Goal: Obtain resource: Obtain resource

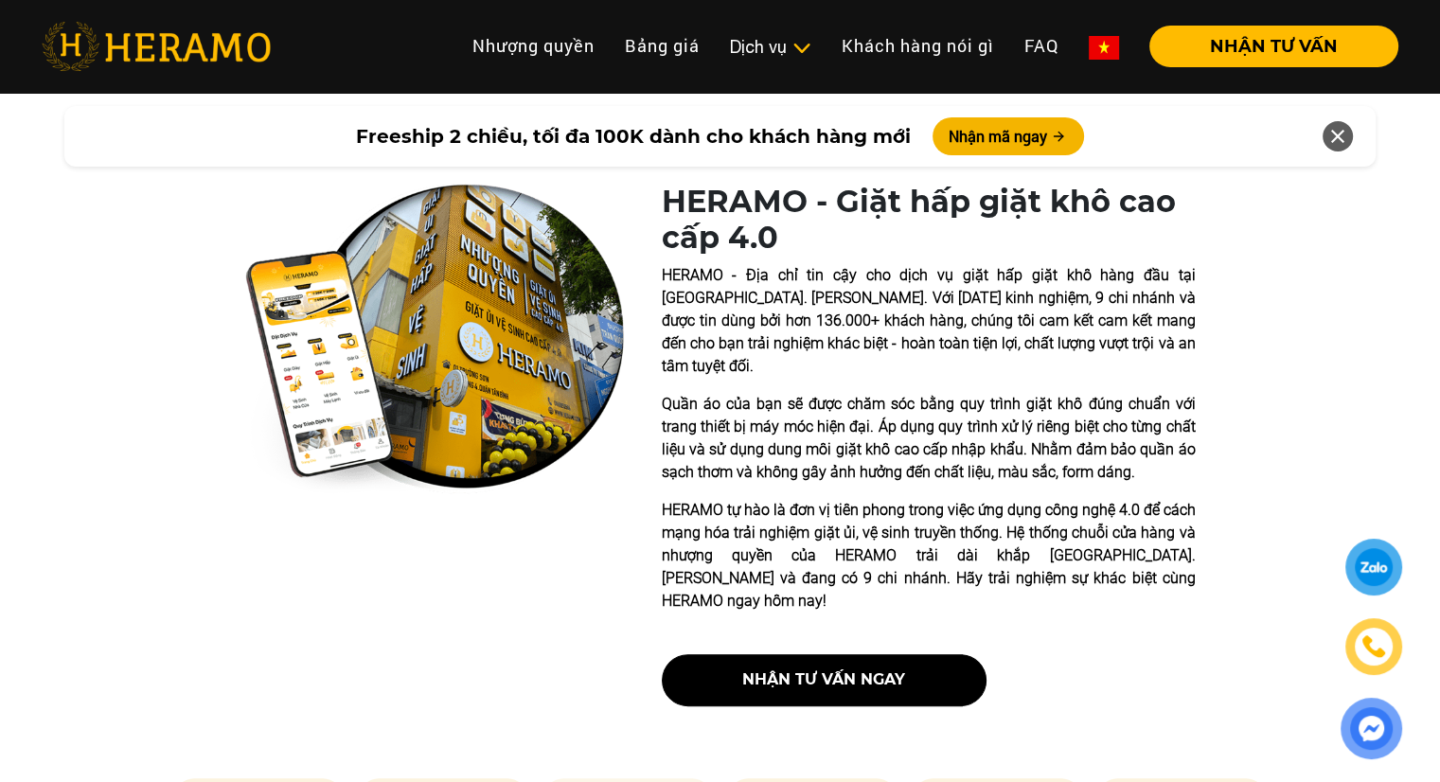
scroll to position [852, 0]
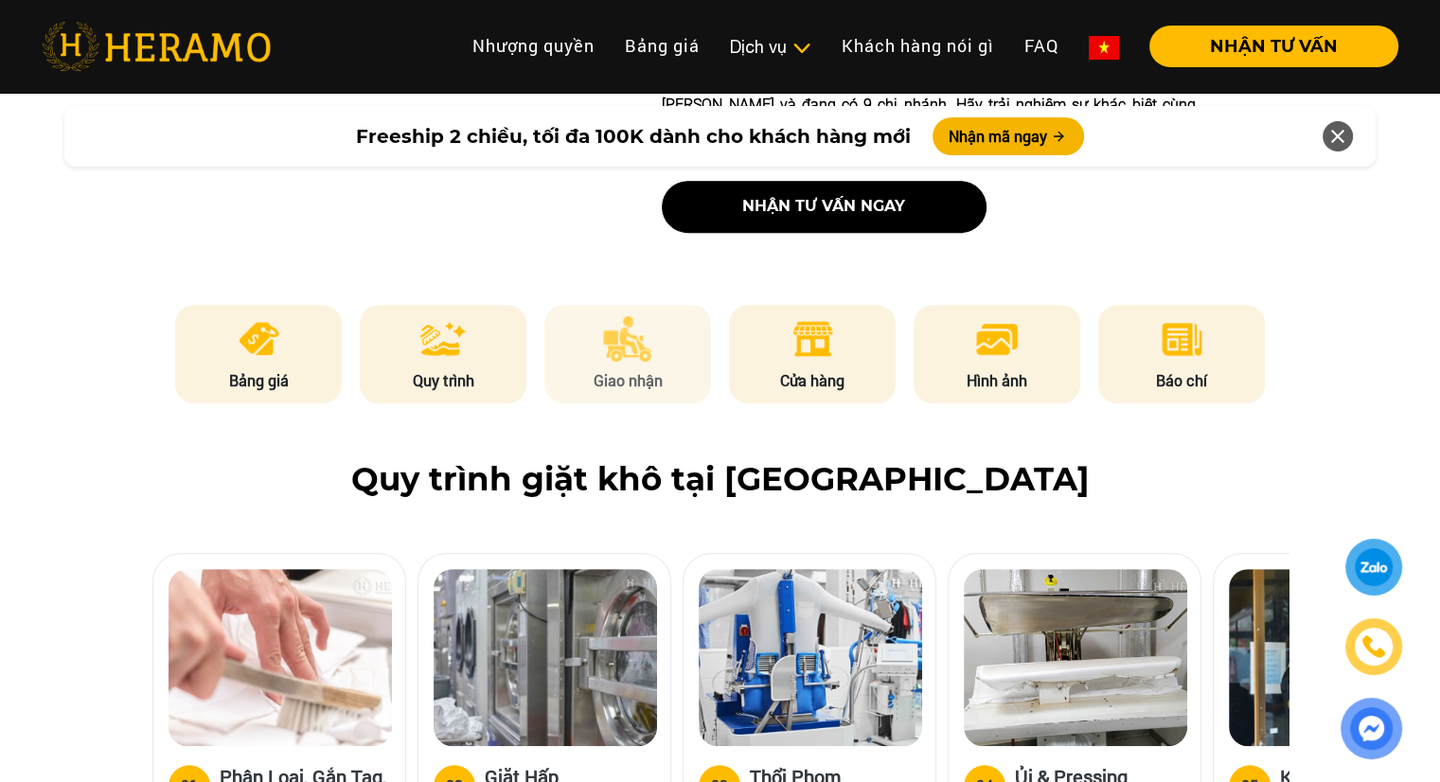
click at [631, 316] on img at bounding box center [627, 338] width 49 height 45
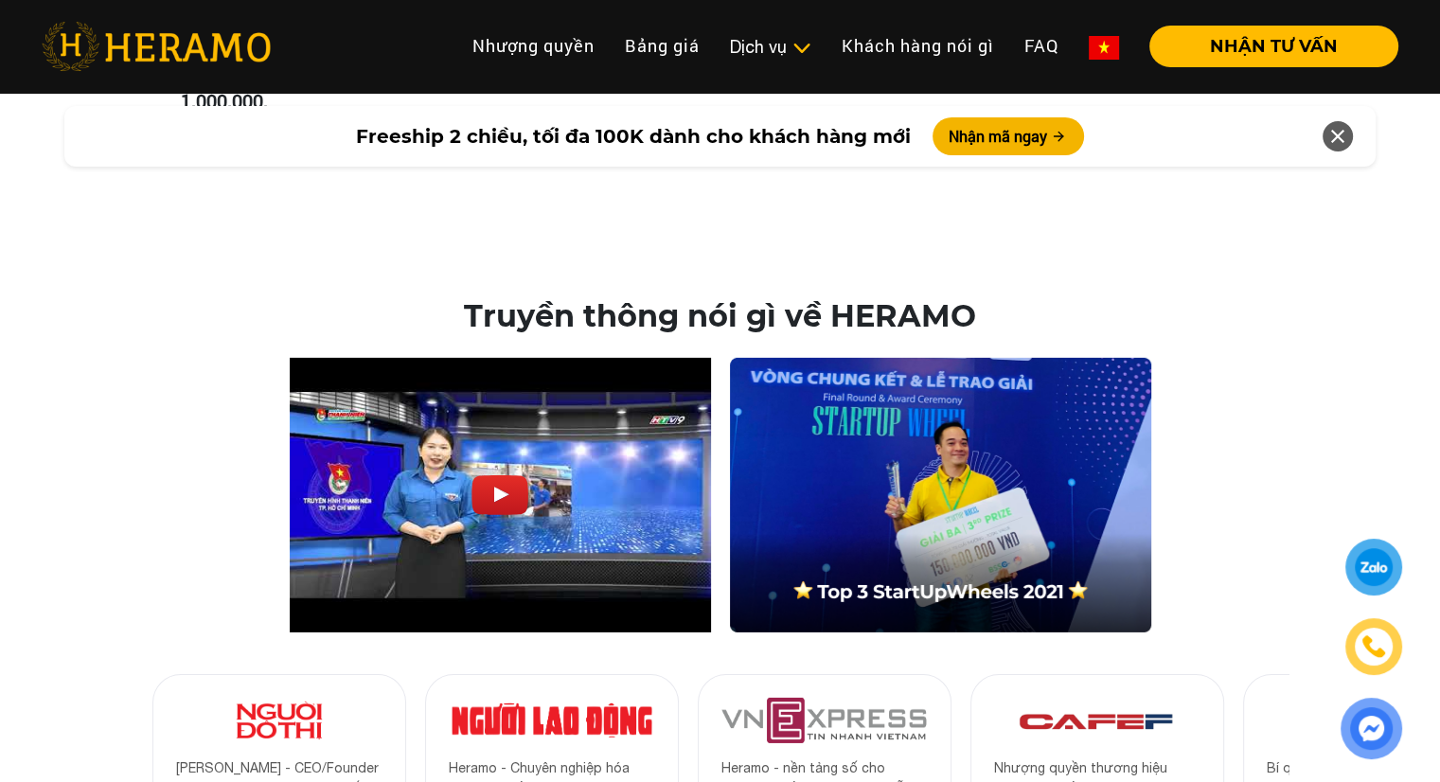
scroll to position [6238, 0]
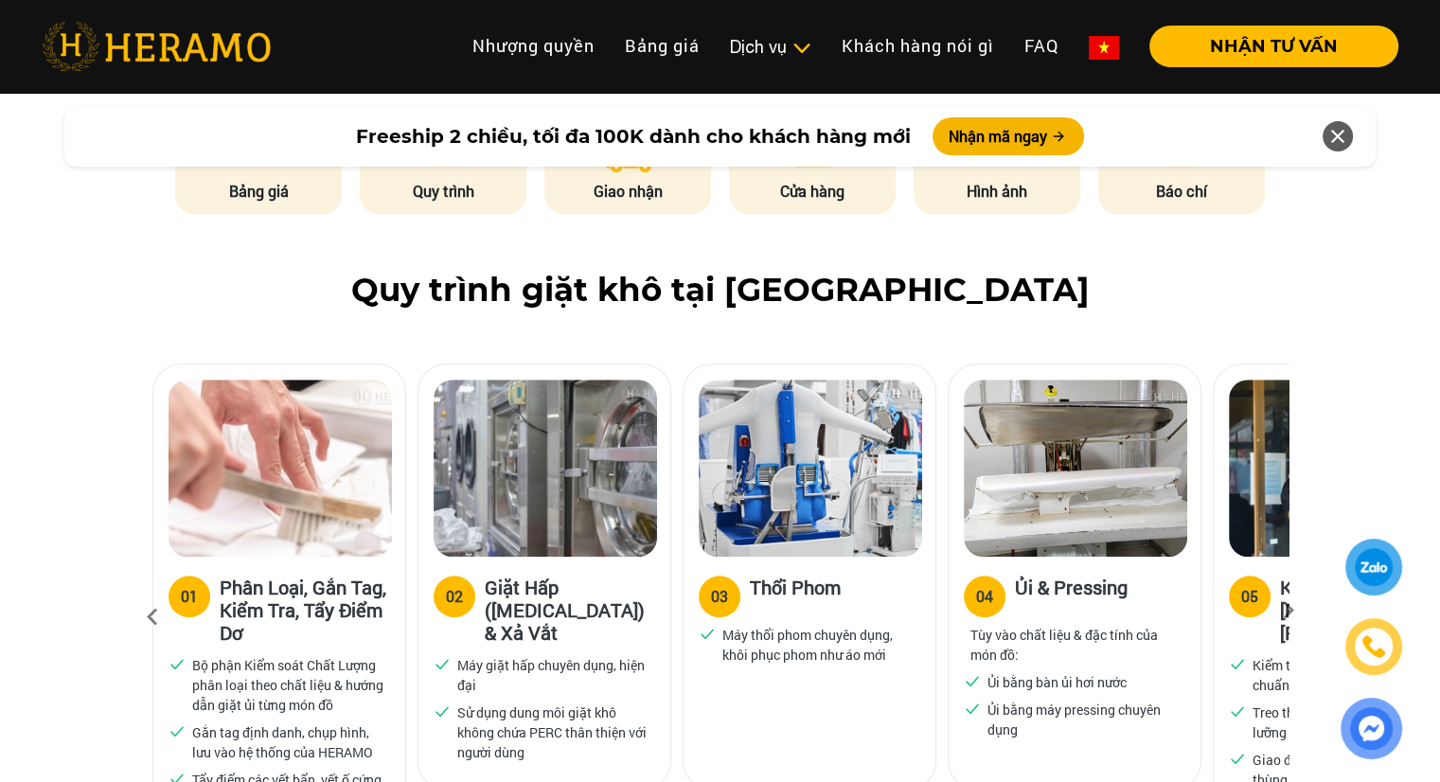
scroll to position [1136, 0]
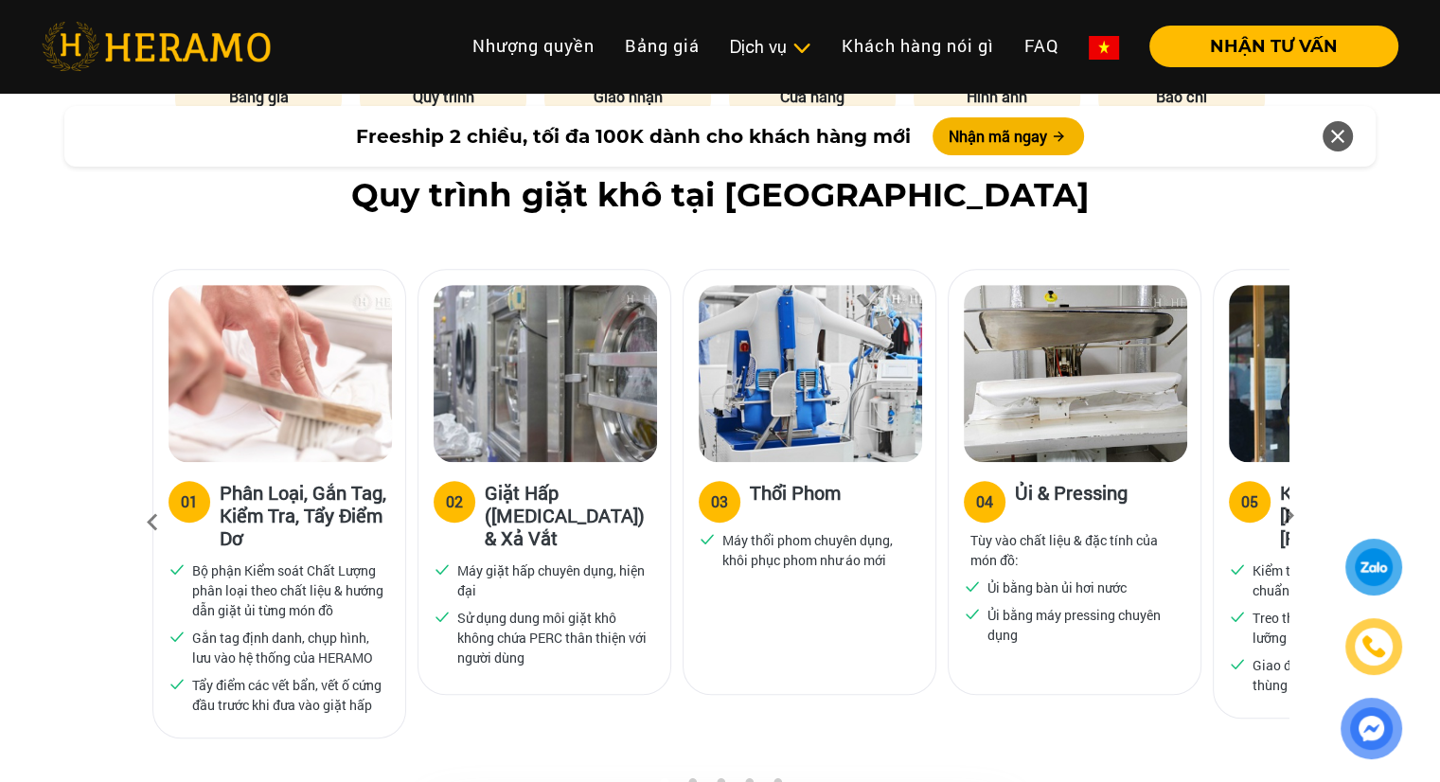
click at [1284, 516] on icon at bounding box center [1289, 522] width 34 height 12
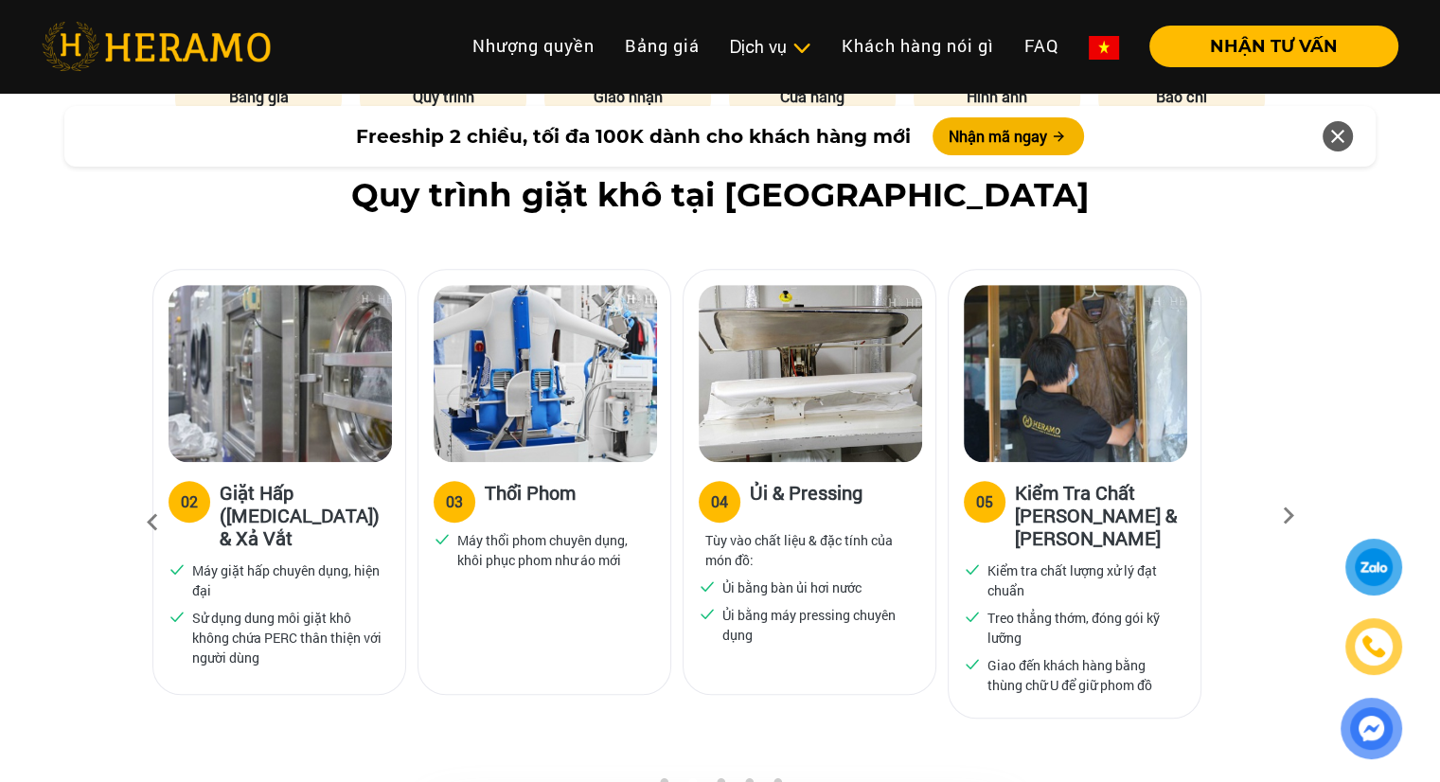
click at [182, 491] on div "02" at bounding box center [189, 502] width 17 height 23
click at [991, 131] on button "Nhận mã ngay" at bounding box center [1009, 136] width 152 height 38
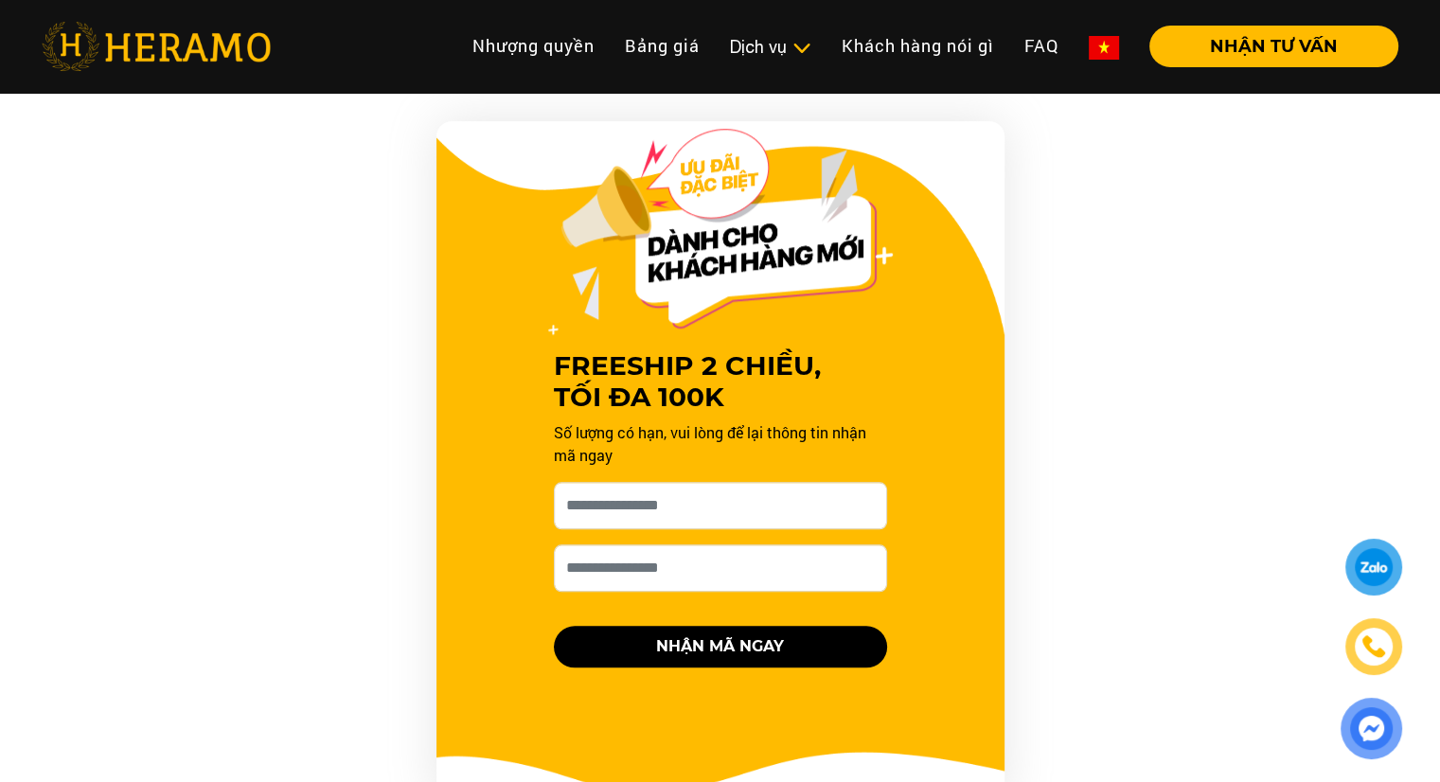
scroll to position [1924, 0]
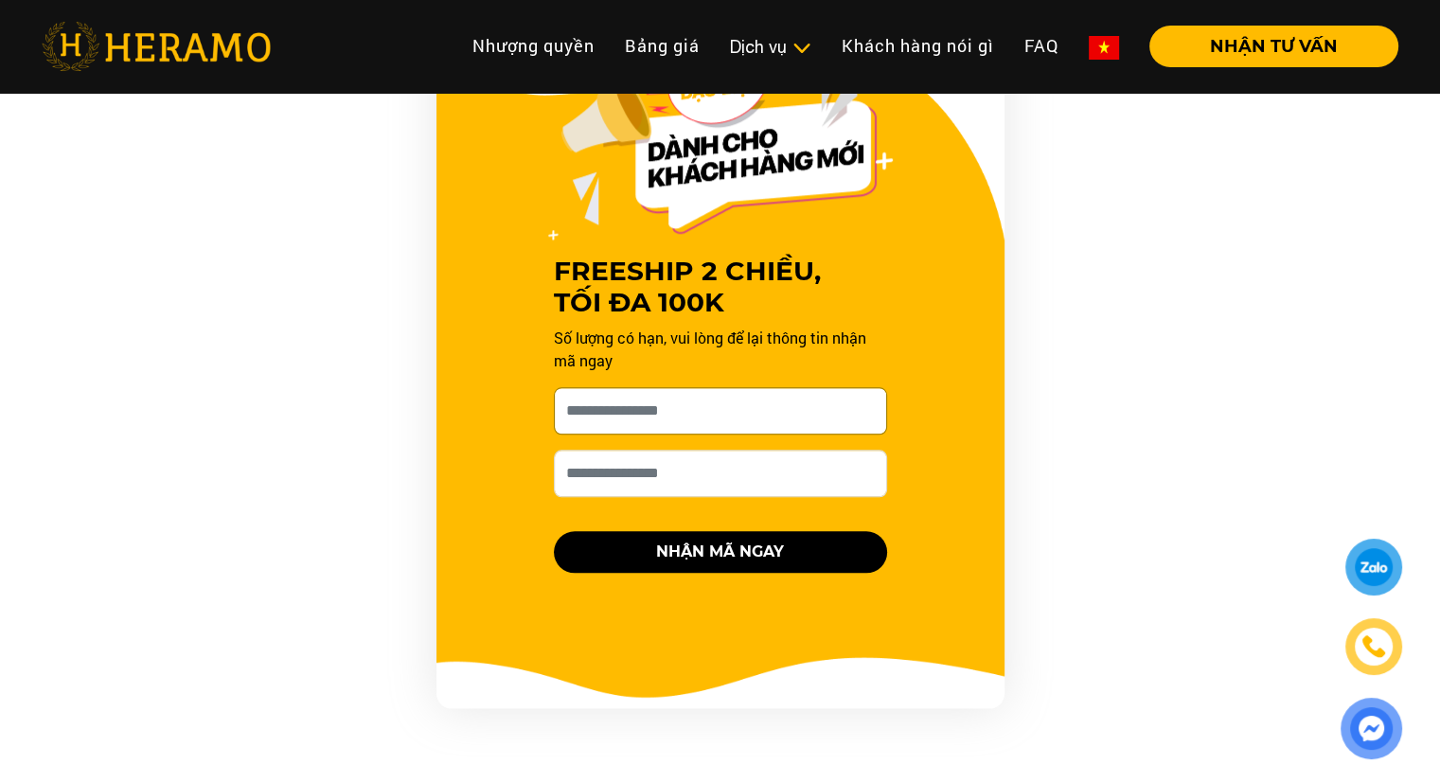
click at [682, 387] on input "Cho HERAMO xin tên của bạn nhé *" at bounding box center [720, 410] width 333 height 47
type input "******"
click at [635, 470] on input "Số điện thoại HERAMO có thể liên hệ là *" at bounding box center [720, 473] width 333 height 47
type input "**********"
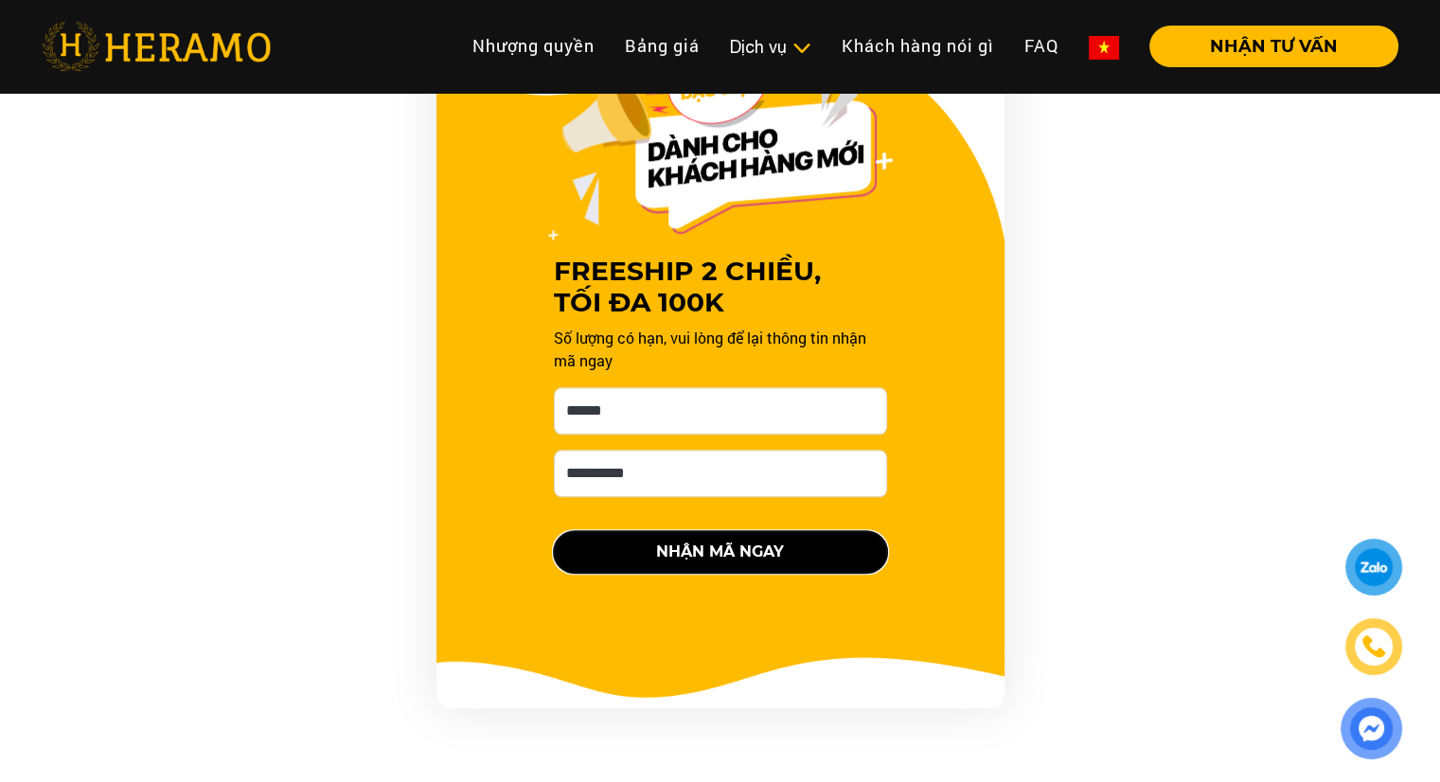
click at [686, 531] on button "NHẬN MÃ NGAY" at bounding box center [720, 552] width 333 height 42
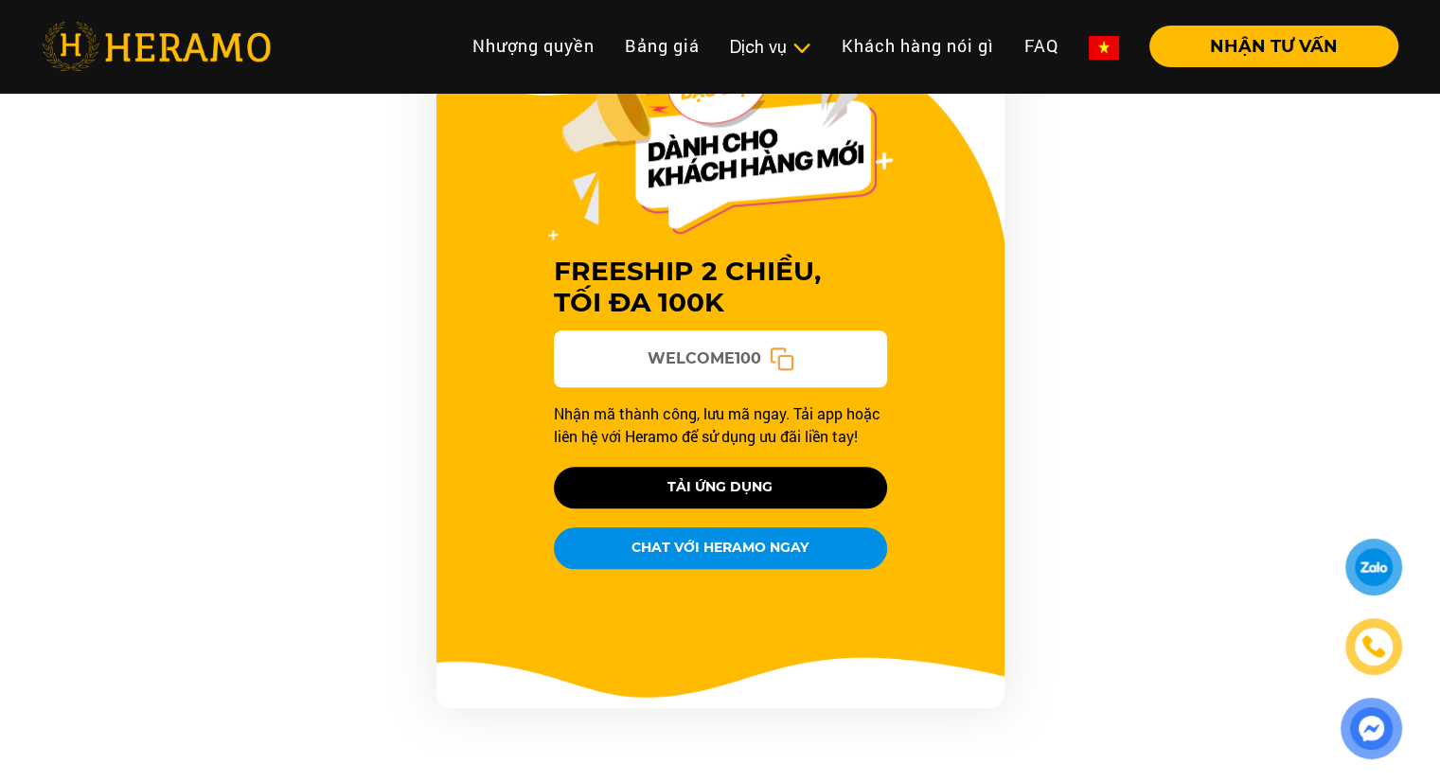
click at [780, 347] on icon at bounding box center [781, 359] width 25 height 25
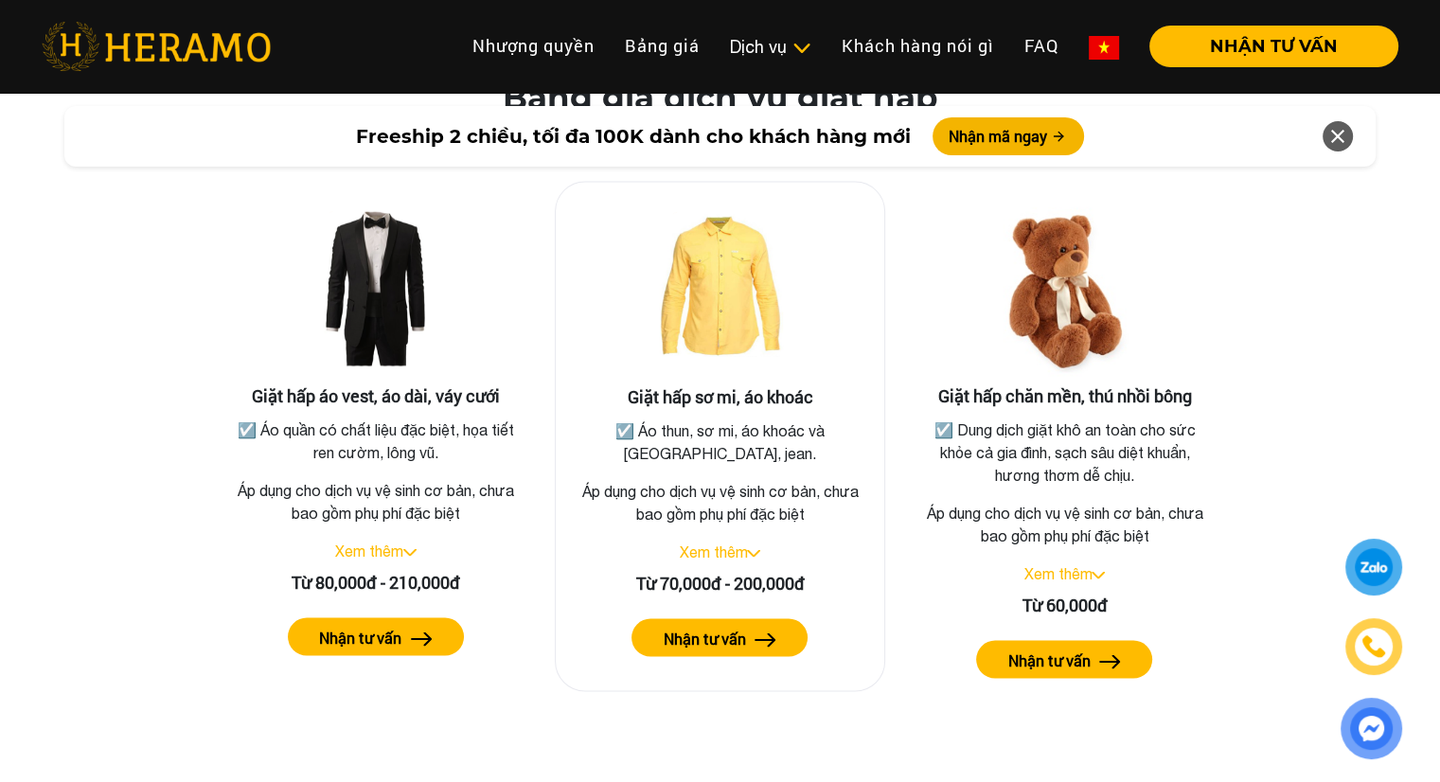
scroll to position [3534, 0]
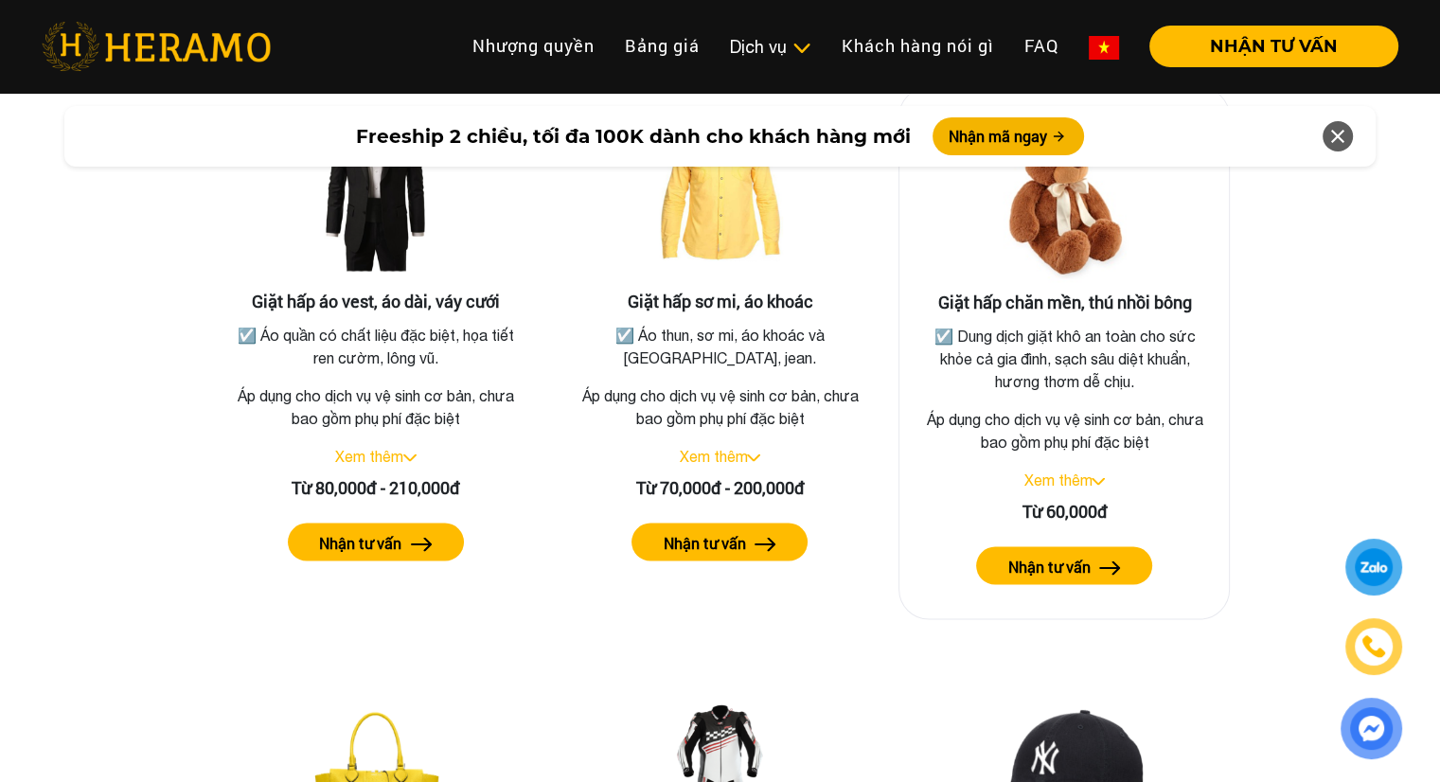
click at [1098, 546] on button "Nhận tư vấn" at bounding box center [1064, 565] width 176 height 38
